Goal: Transaction & Acquisition: Purchase product/service

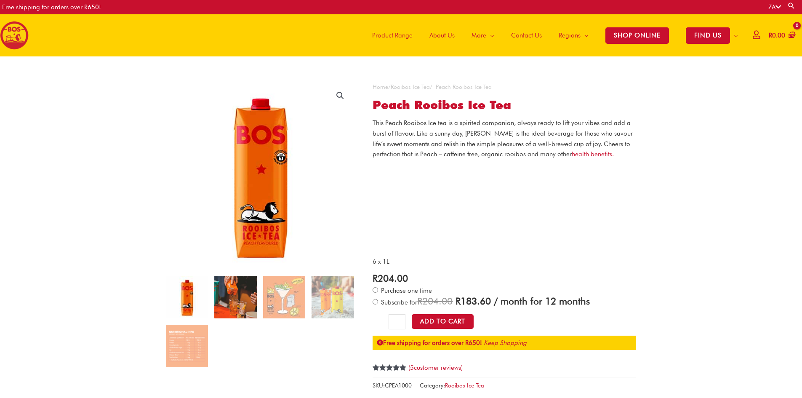
click at [240, 303] on img at bounding box center [235, 297] width 42 height 42
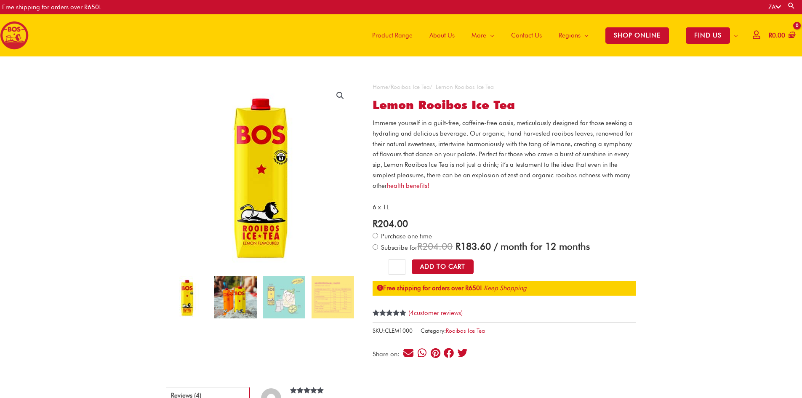
click at [222, 306] on img at bounding box center [235, 297] width 42 height 42
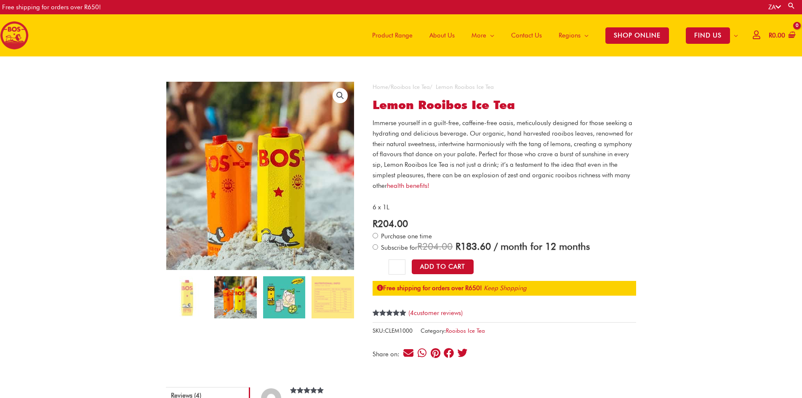
click at [305, 305] on img at bounding box center [284, 297] width 42 height 42
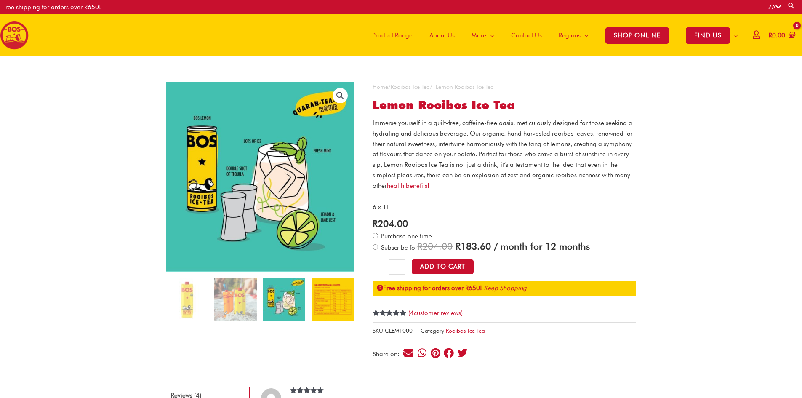
click at [330, 301] on img at bounding box center [333, 299] width 42 height 42
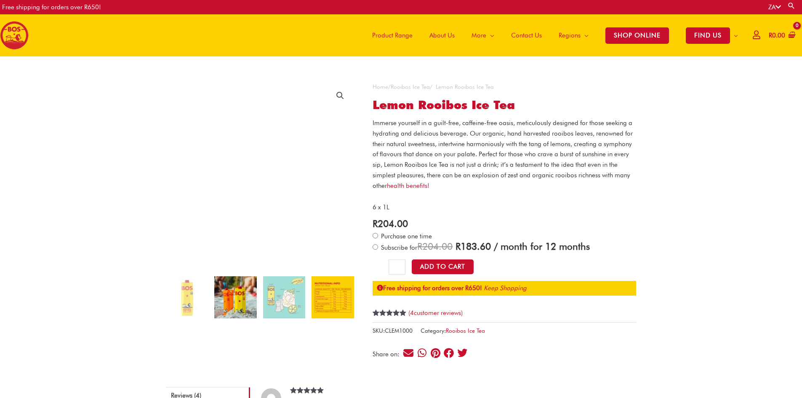
click at [236, 298] on img at bounding box center [235, 297] width 42 height 42
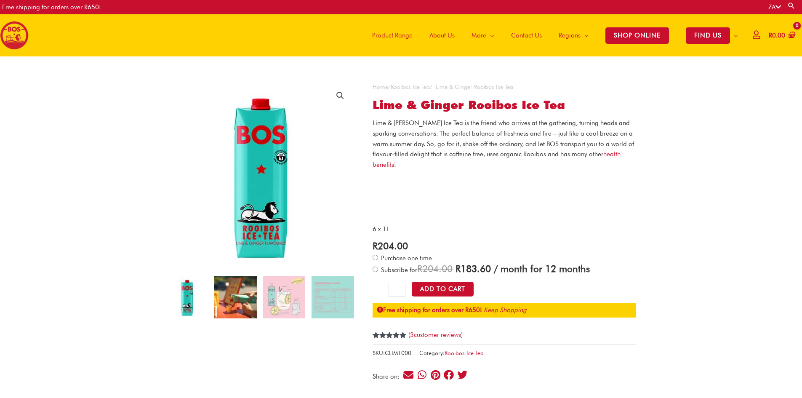
click at [236, 304] on img at bounding box center [235, 297] width 42 height 42
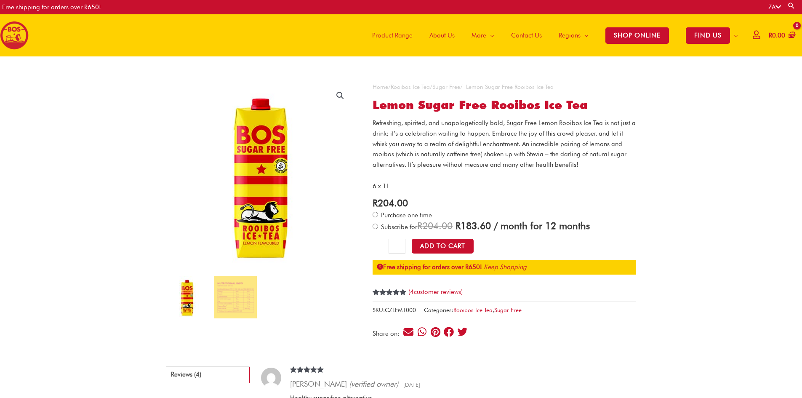
click at [182, 304] on img at bounding box center [187, 297] width 42 height 42
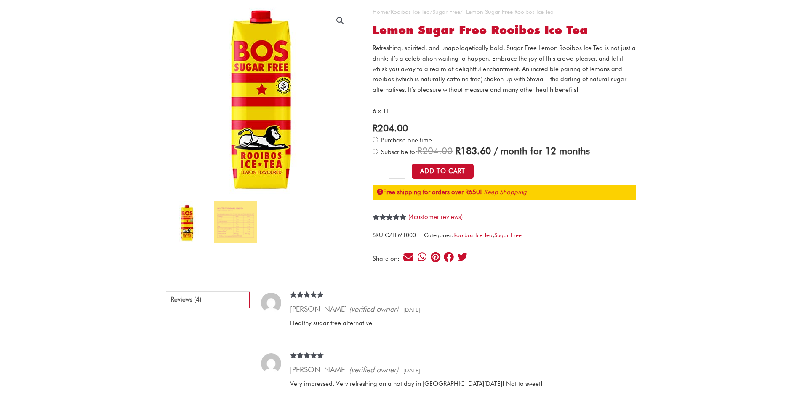
scroll to position [56, 0]
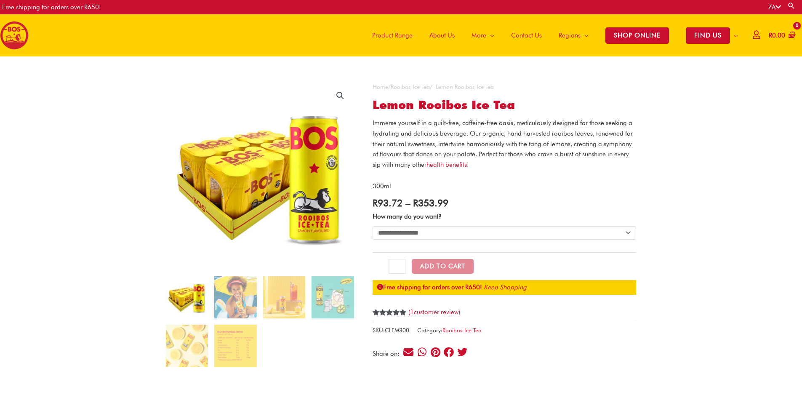
click at [229, 289] on img at bounding box center [235, 297] width 42 height 42
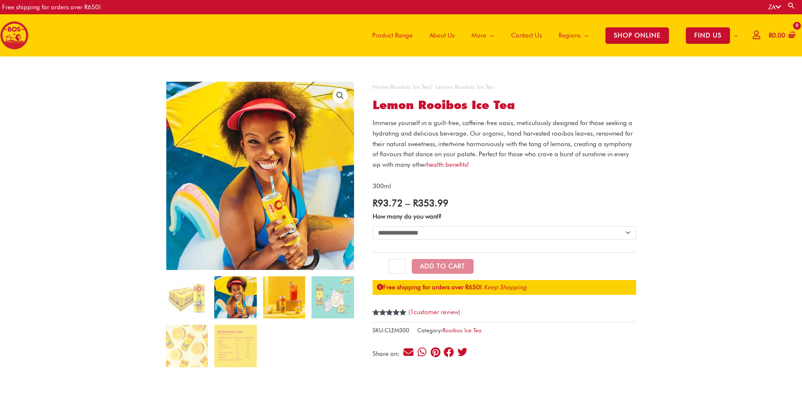
click at [289, 299] on img at bounding box center [284, 297] width 42 height 42
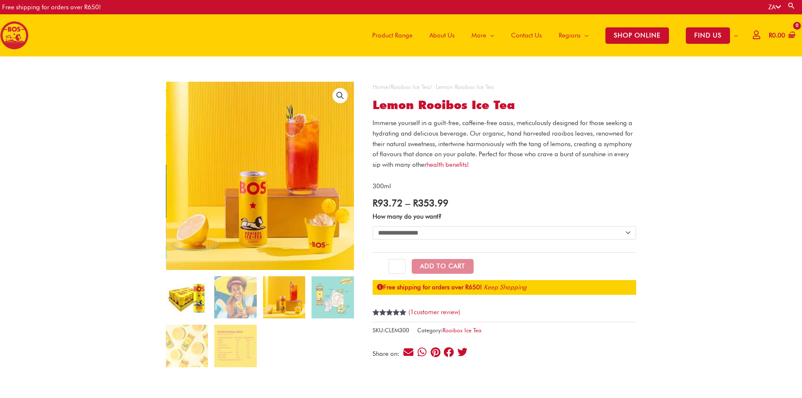
click at [177, 298] on img at bounding box center [187, 297] width 42 height 42
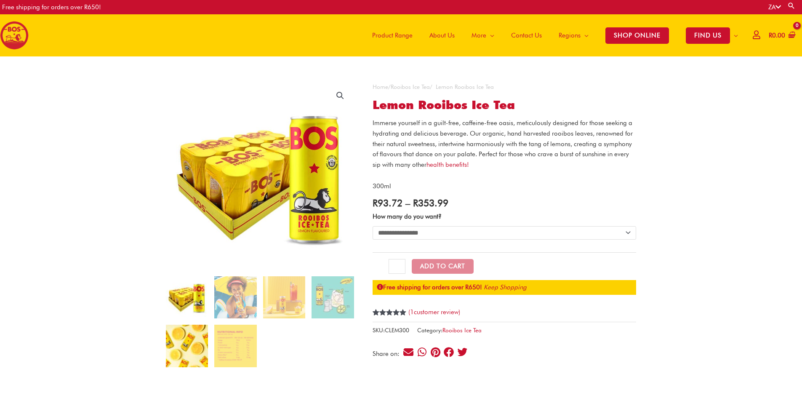
click at [181, 341] on img at bounding box center [187, 346] width 42 height 42
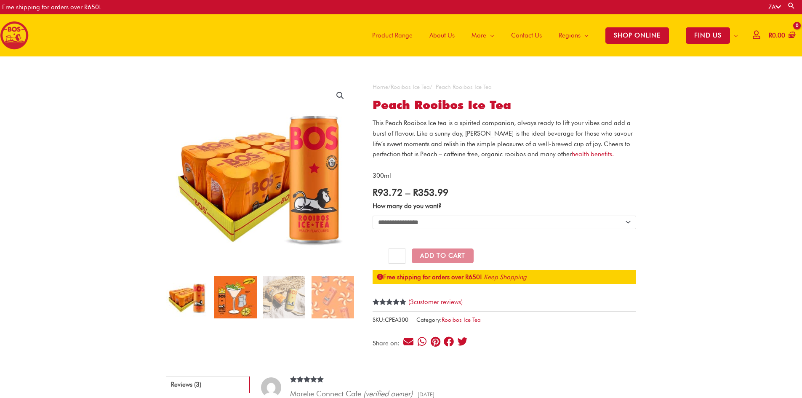
click at [224, 312] on img at bounding box center [235, 297] width 42 height 42
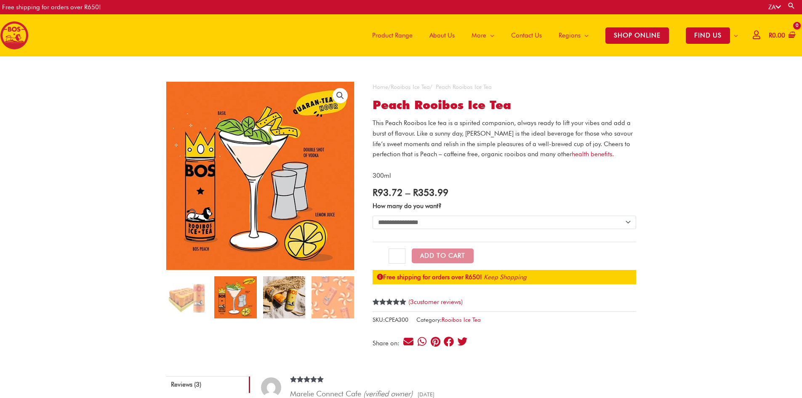
click at [270, 307] on img at bounding box center [284, 297] width 42 height 42
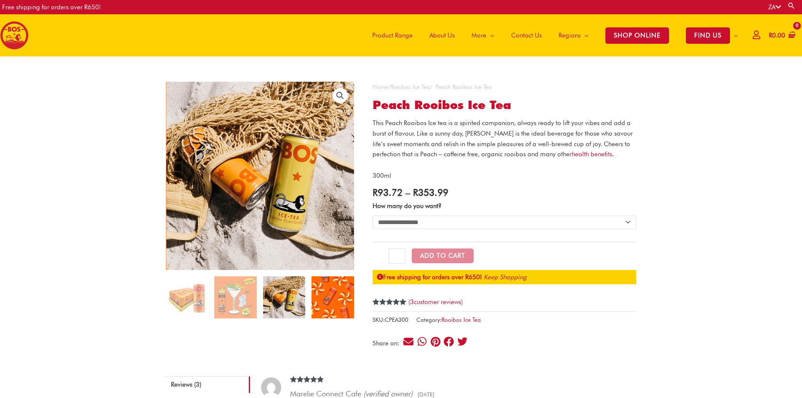
click at [321, 301] on img at bounding box center [333, 297] width 42 height 42
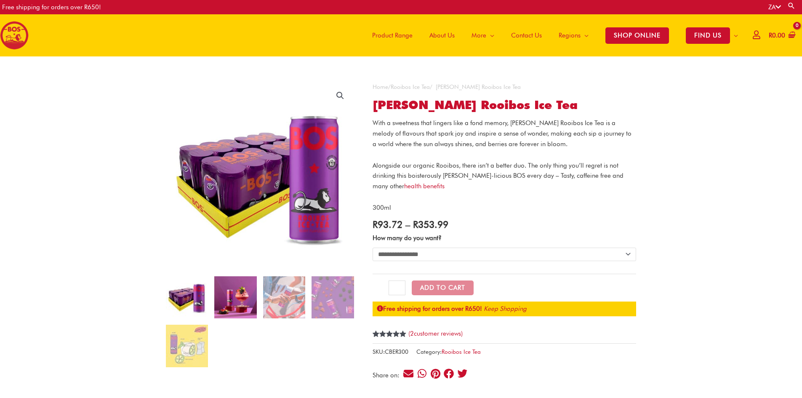
click at [229, 303] on img at bounding box center [235, 297] width 42 height 42
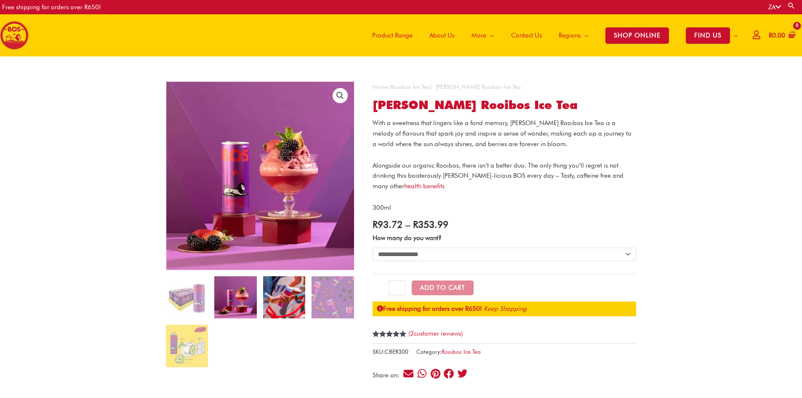
click at [283, 292] on img at bounding box center [284, 297] width 42 height 42
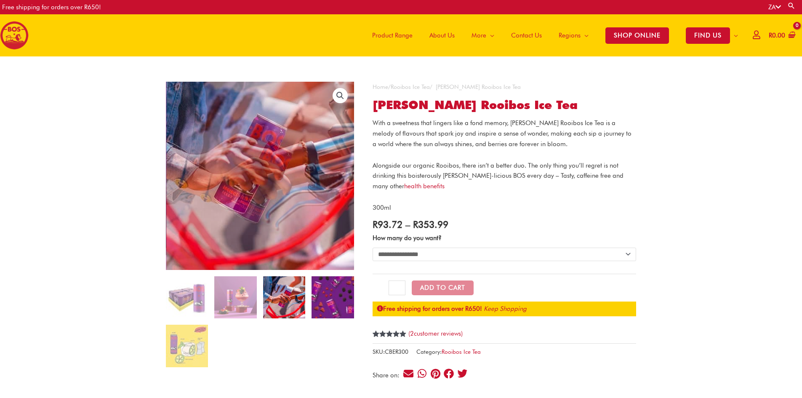
click at [325, 289] on img at bounding box center [333, 297] width 42 height 42
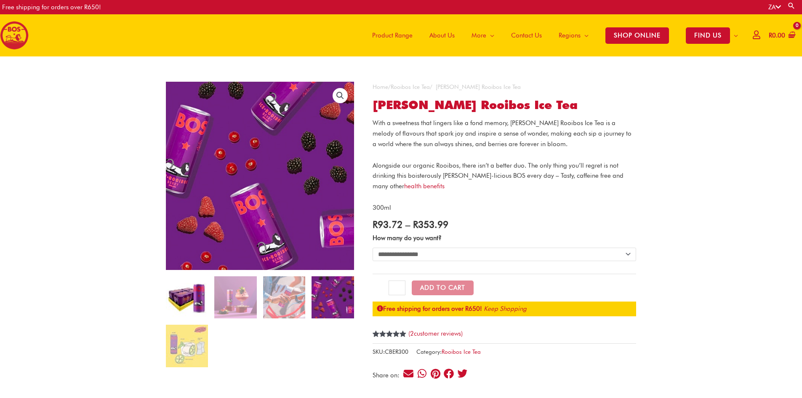
click at [181, 317] on img at bounding box center [187, 297] width 42 height 42
